Goal: Find specific fact: Find specific fact

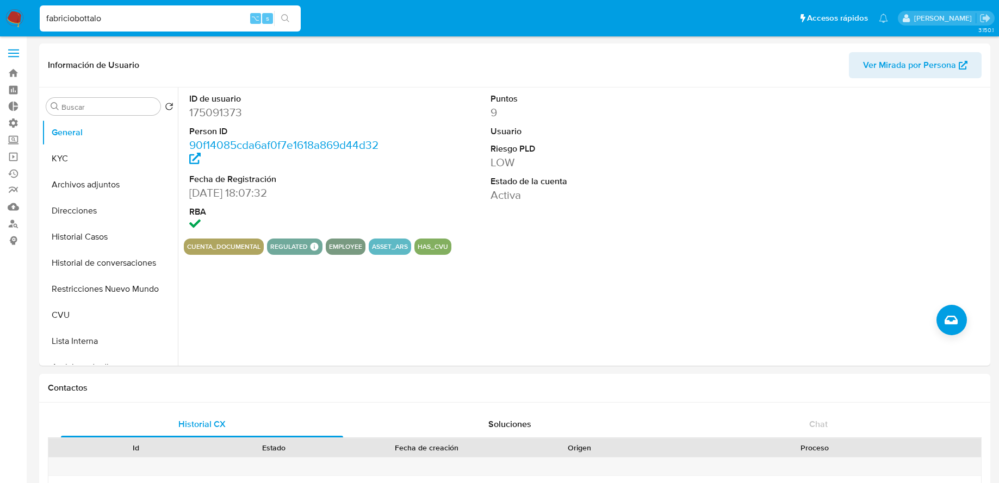
select select "10"
click at [20, 172] on link "Ejecuciones automáticas" at bounding box center [64, 173] width 129 height 17
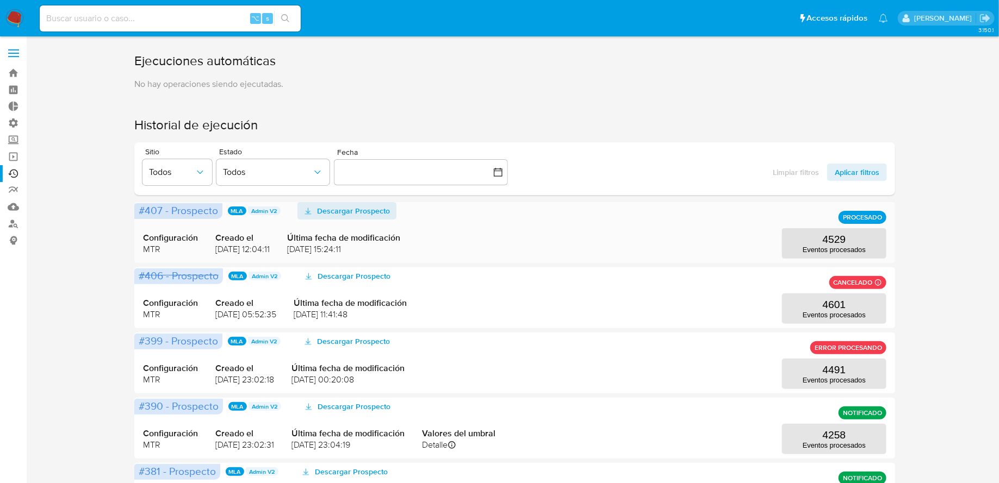
click at [368, 213] on span "Descargar Prospecto" at bounding box center [353, 210] width 73 height 17
click at [176, 21] on input at bounding box center [170, 18] width 261 height 14
paste input "SILVAPABLO20220213164727"
type input "SILVAPABLO20220213164727"
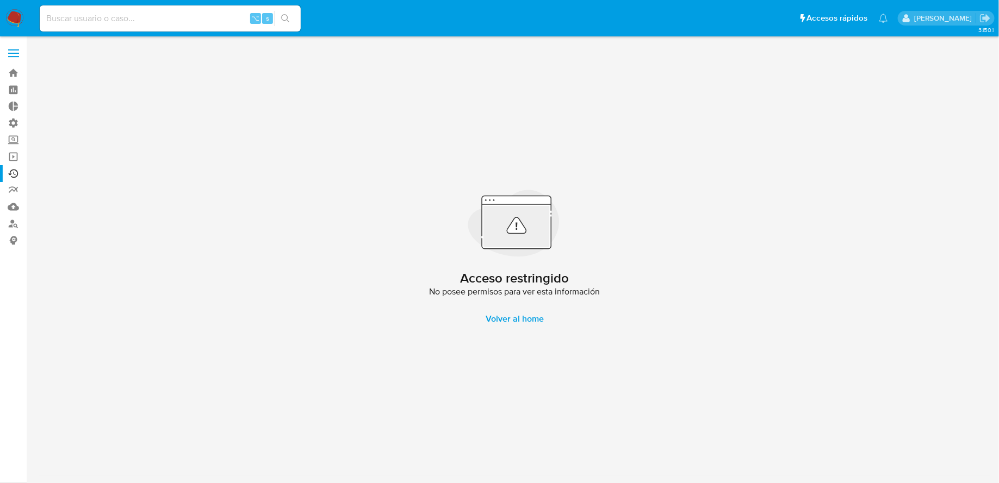
click at [11, 22] on img at bounding box center [14, 18] width 18 height 18
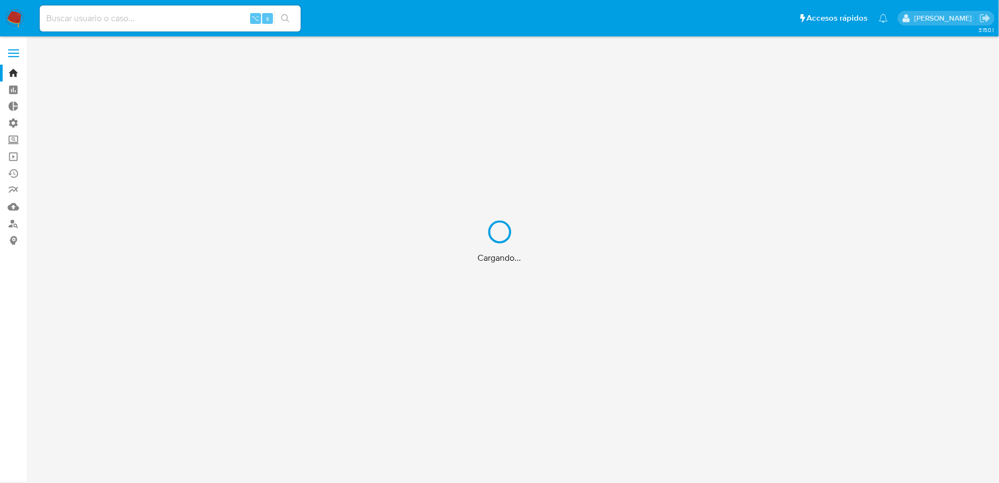
click at [127, 21] on div "Cargando..." at bounding box center [499, 241] width 999 height 483
click at [122, 20] on div "Cargando..." at bounding box center [499, 241] width 999 height 483
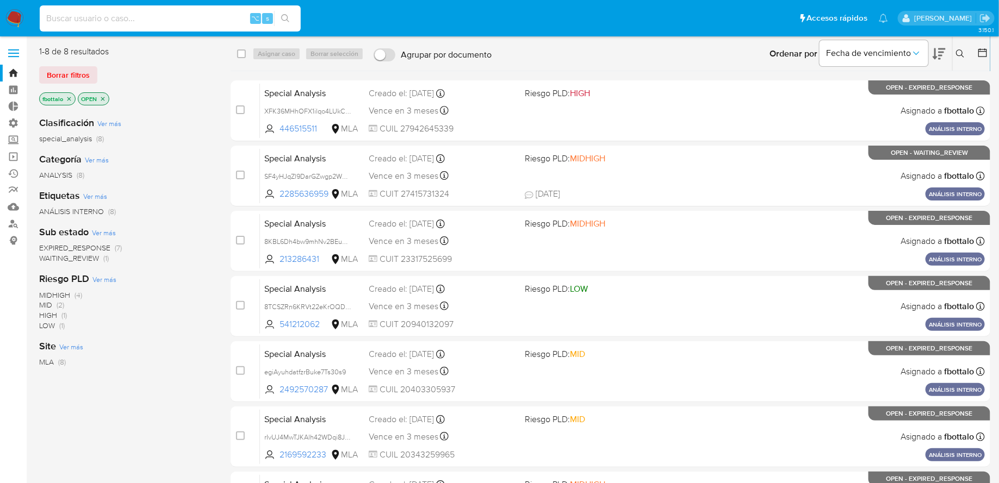
click at [123, 16] on input at bounding box center [170, 18] width 261 height 14
paste input "SILVAPABLO20220213164727"
type input "SILVAPABLO20220213164727"
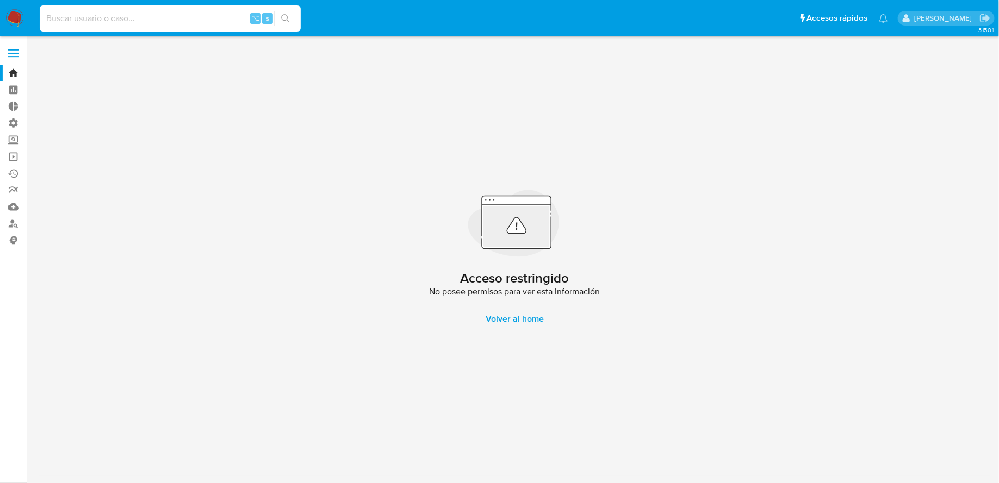
click at [145, 20] on input at bounding box center [170, 18] width 261 height 14
paste input "175091373"
type input "175091373"
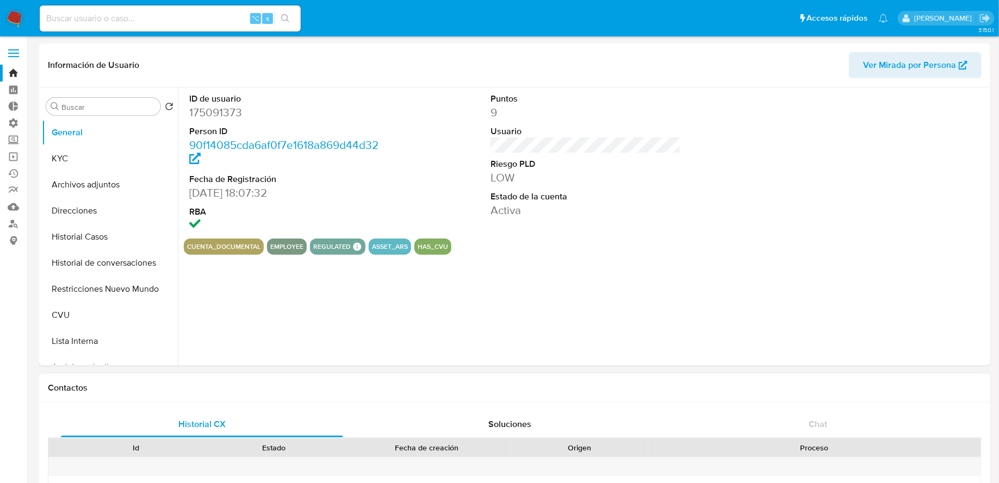
select select "10"
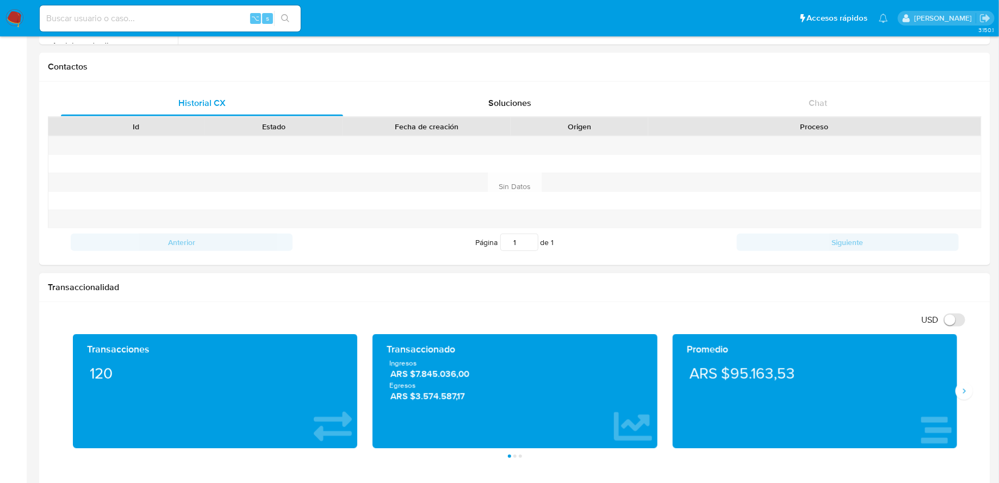
scroll to position [369, 0]
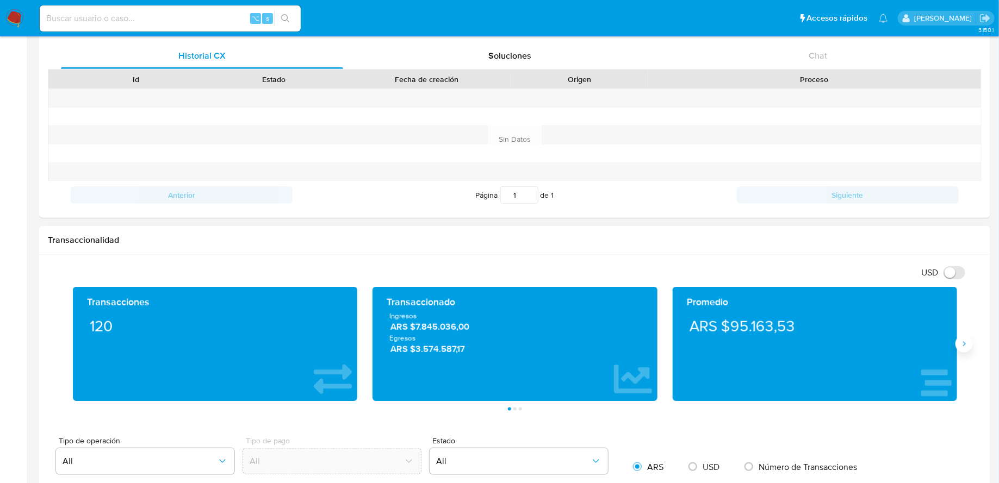
click at [964, 348] on button "Siguiente" at bounding box center [963, 343] width 17 height 17
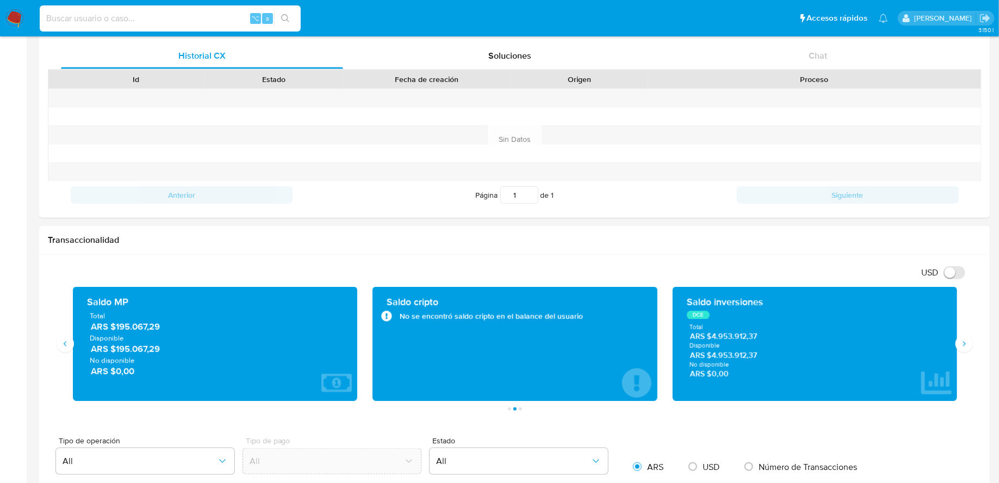
click at [183, 18] on input at bounding box center [170, 18] width 261 height 14
paste input "449017349"
type input "449017349"
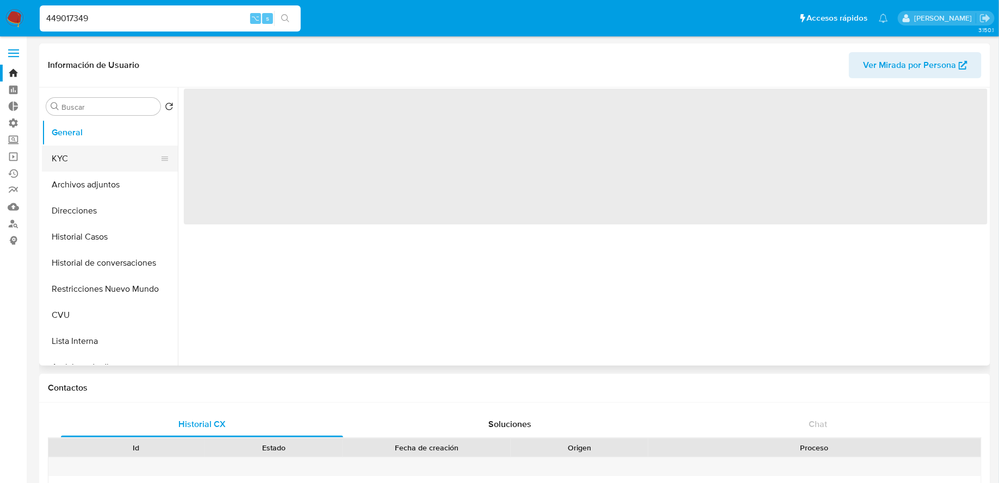
click at [99, 164] on button "KYC" at bounding box center [105, 159] width 127 height 26
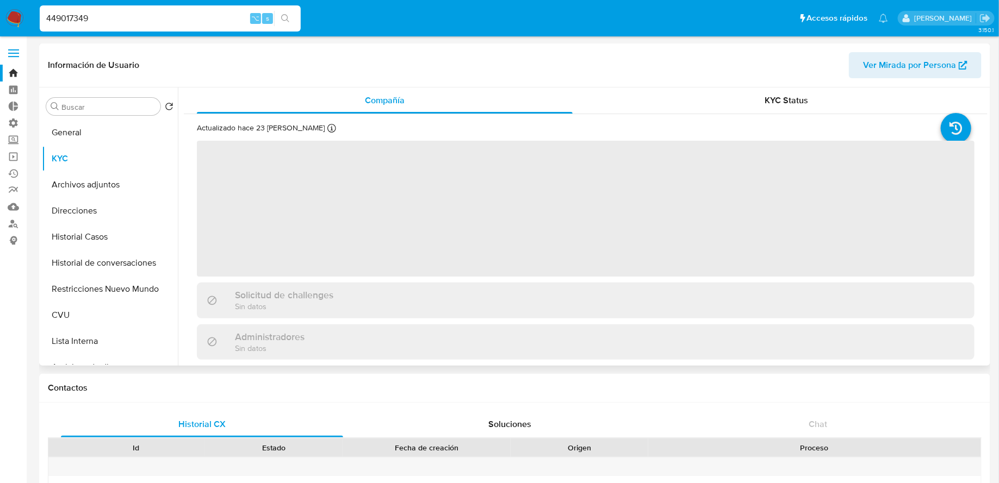
select select "10"
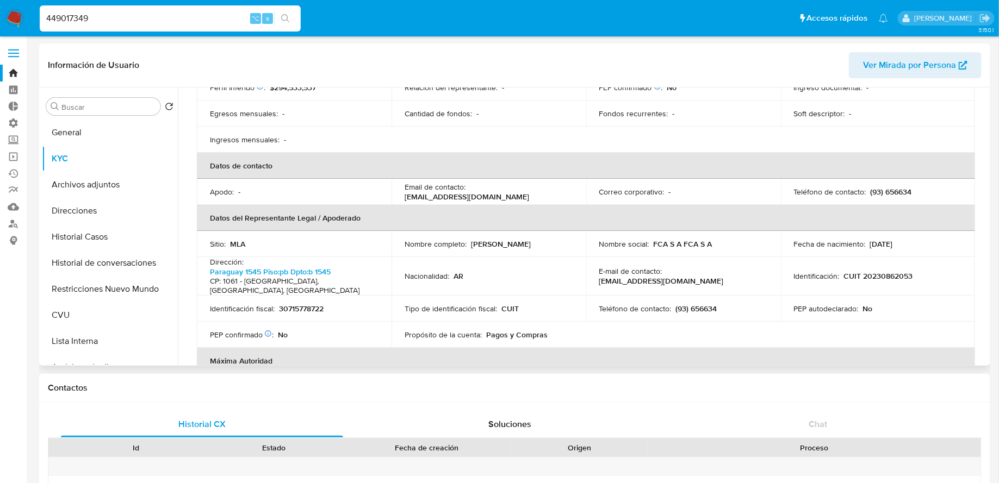
scroll to position [229, 0]
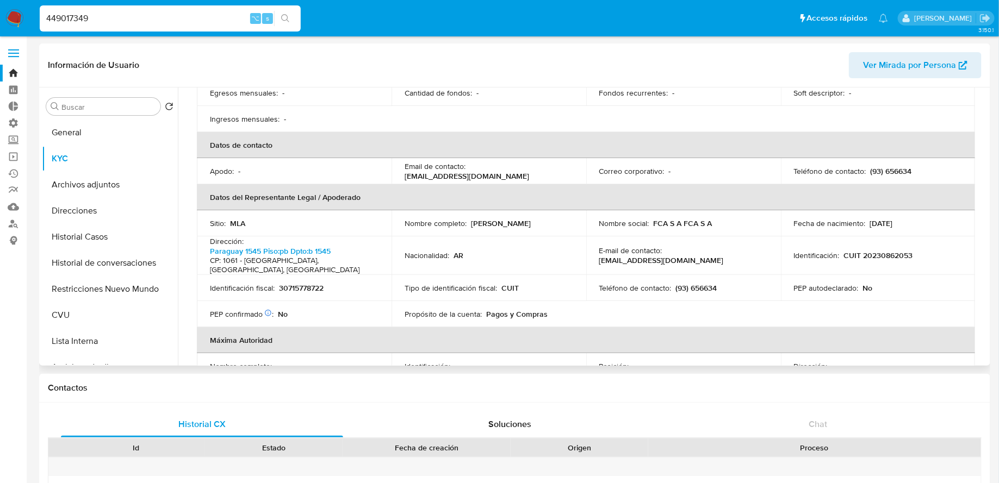
click at [414, 176] on p "myfmailycinema_ar_fca@dlocalmail.com" at bounding box center [466, 176] width 124 height 10
click at [448, 179] on p "myfmailycinema_ar_fca@dlocalmail.com" at bounding box center [466, 176] width 124 height 10
drag, startPoint x: 460, startPoint y: 175, endPoint x: 401, endPoint y: 176, distance: 58.7
click at [401, 176] on td "Email de contacto : myfmailycinema_ar_fca@dlocalmail.com" at bounding box center [488, 171] width 195 height 26
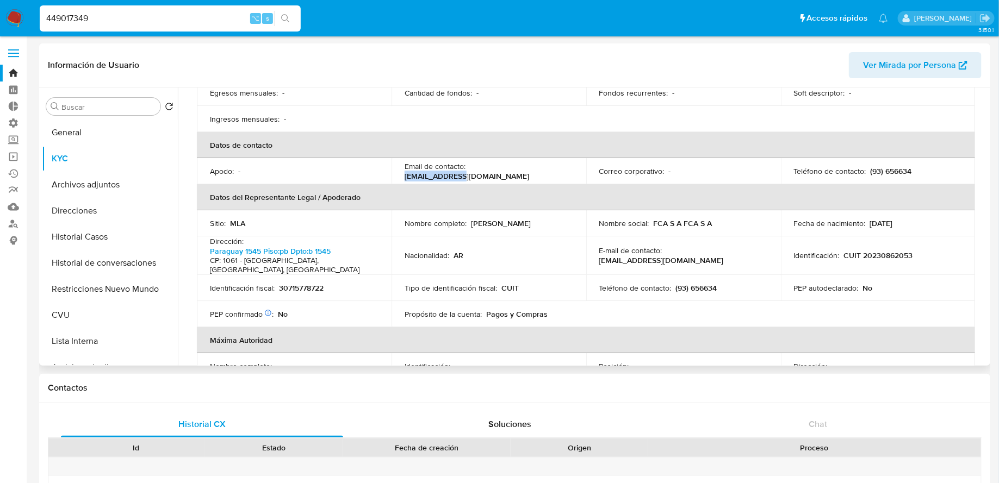
copy p "myfmailycinema"
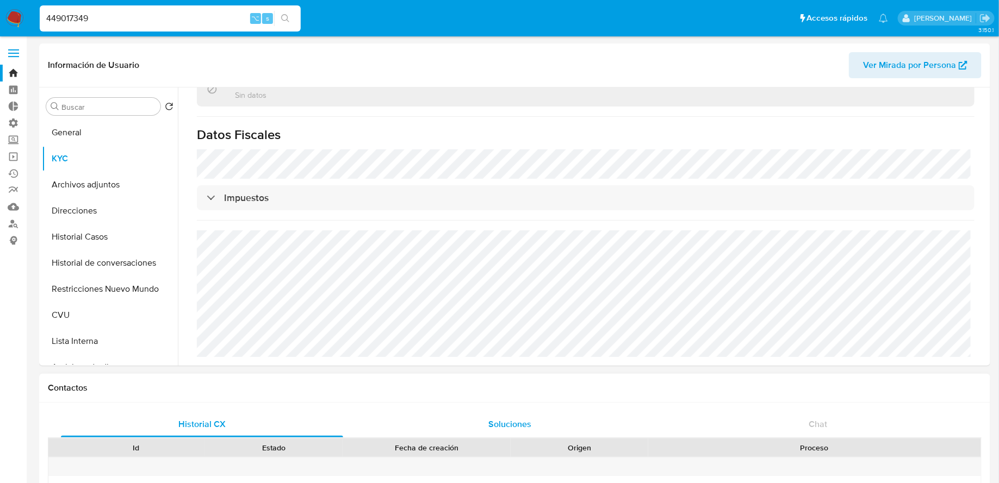
scroll to position [507, 0]
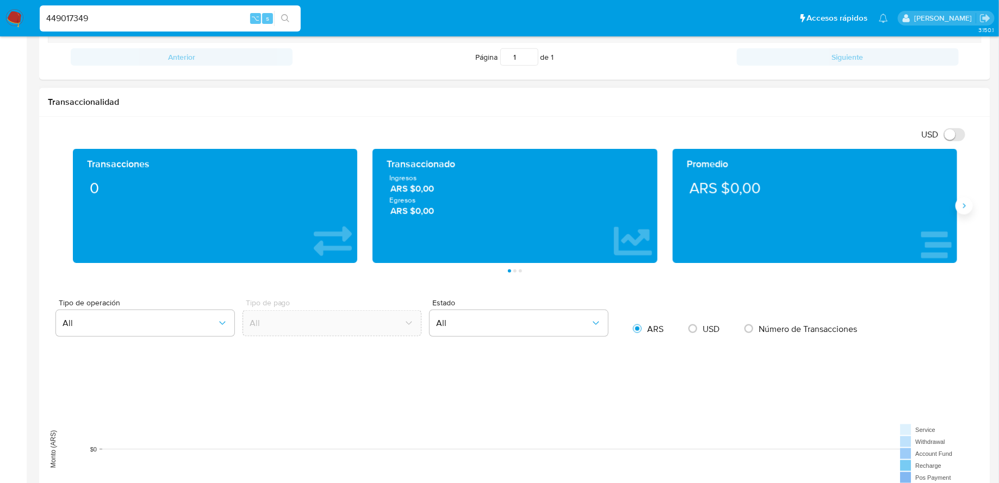
click at [966, 203] on icon "Siguiente" at bounding box center [963, 206] width 9 height 9
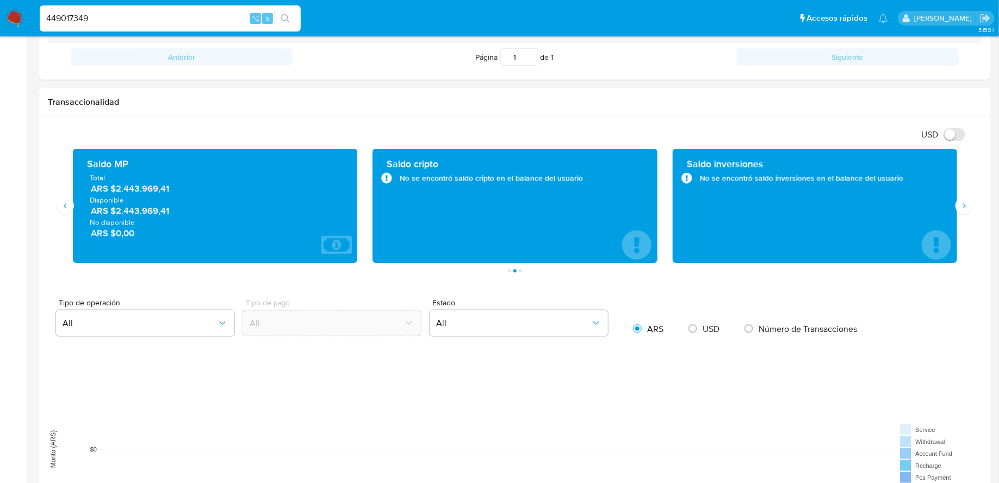
click at [233, 9] on div "449017349 ⌥ s" at bounding box center [170, 18] width 261 height 26
click at [230, 14] on input "449017349" at bounding box center [170, 18] width 261 height 14
paste input "310997256"
type input "310997256"
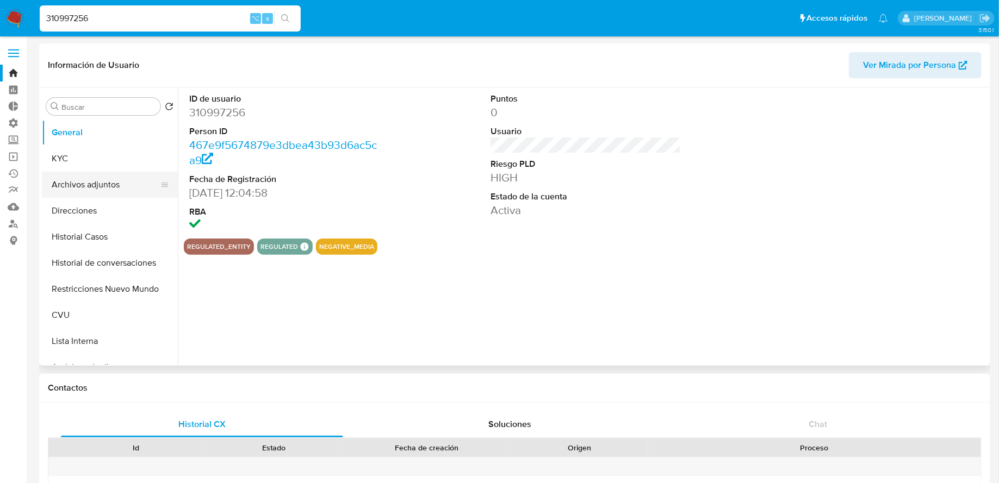
select select "10"
click at [104, 170] on button "KYC" at bounding box center [105, 159] width 127 height 26
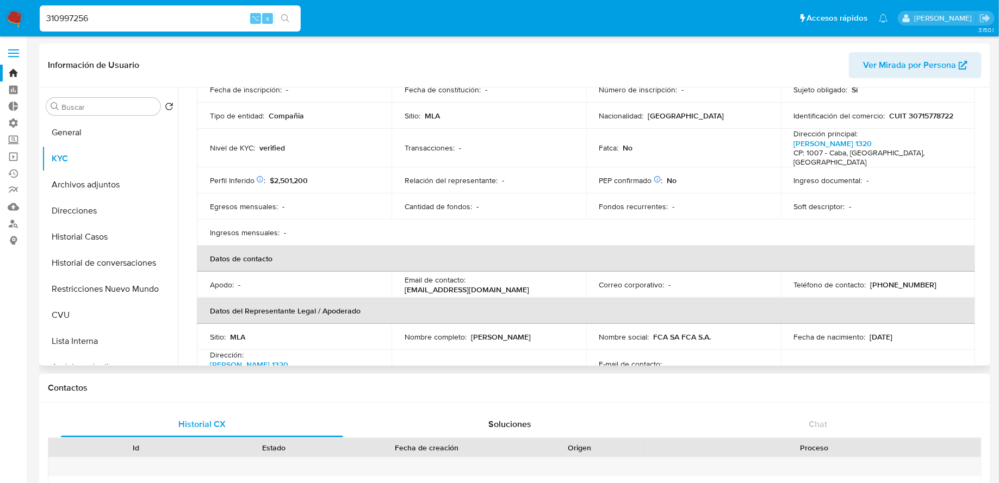
scroll to position [223, 0]
